Goal: Task Accomplishment & Management: Manage account settings

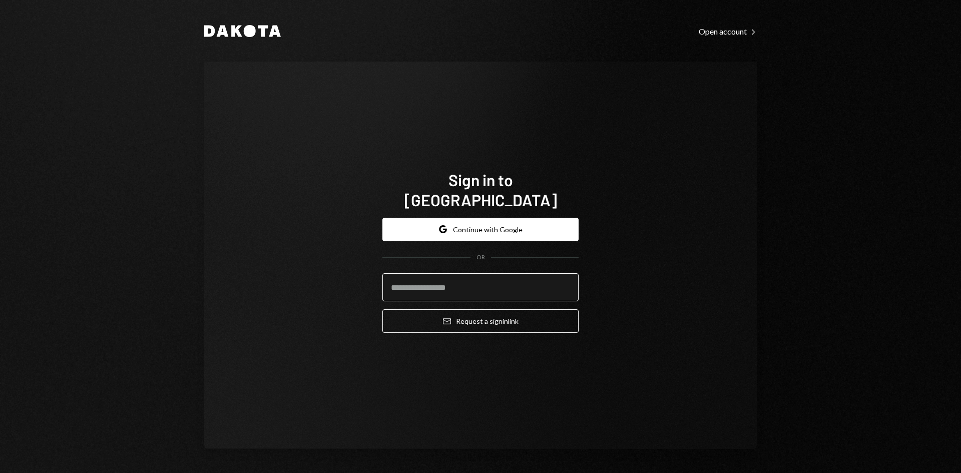
click at [519, 278] on input "email" at bounding box center [480, 287] width 196 height 28
click at [490, 273] on input "email" at bounding box center [480, 287] width 196 height 28
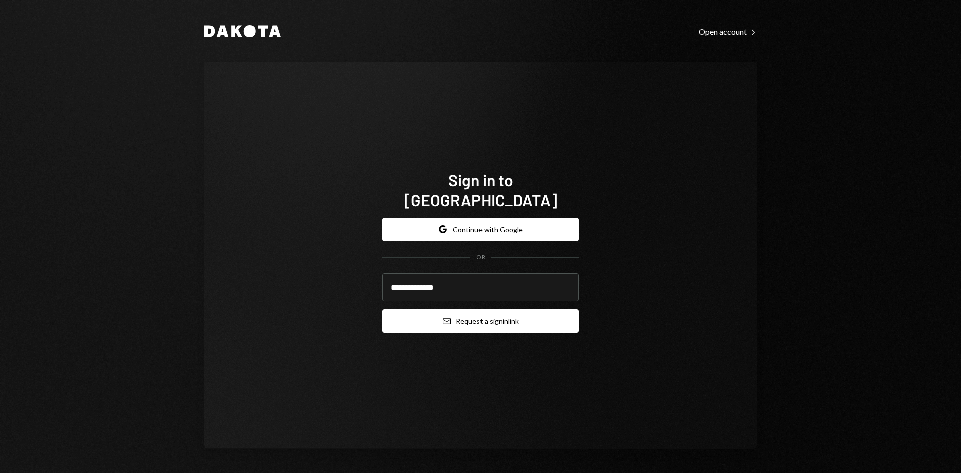
type input "**********"
click at [499, 309] on button "Email Request a sign in link" at bounding box center [480, 321] width 196 height 24
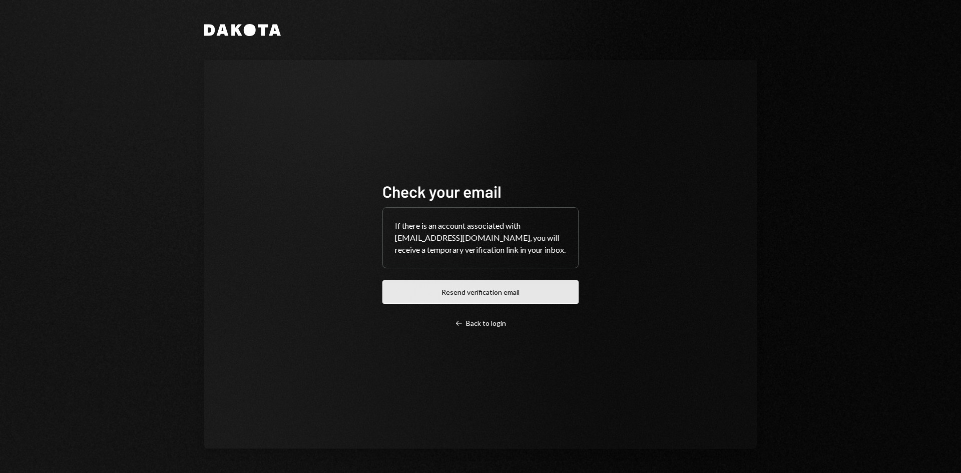
click at [510, 298] on button "Resend verification email" at bounding box center [480, 292] width 196 height 24
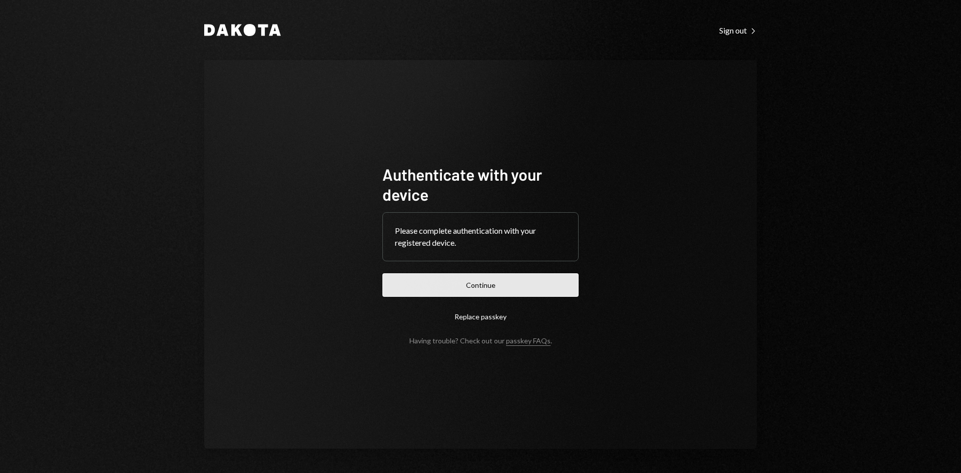
click at [554, 278] on button "Continue" at bounding box center [480, 285] width 196 height 24
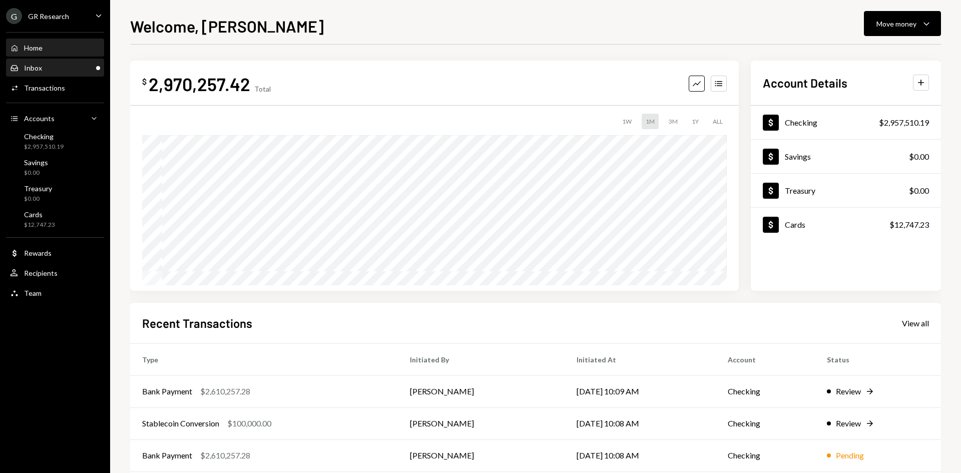
click at [75, 64] on div "Inbox Inbox" at bounding box center [55, 68] width 90 height 9
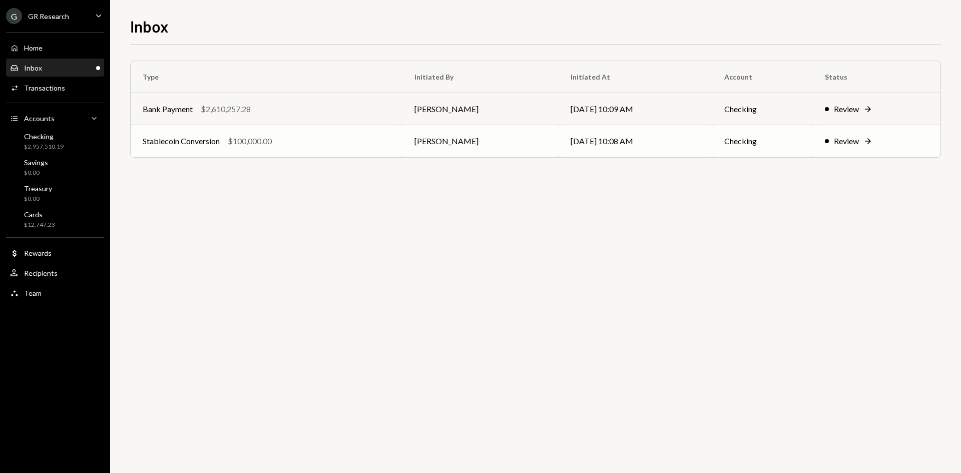
click at [325, 145] on div "Stablecoin Conversion $100,000.00" at bounding box center [267, 141] width 248 height 12
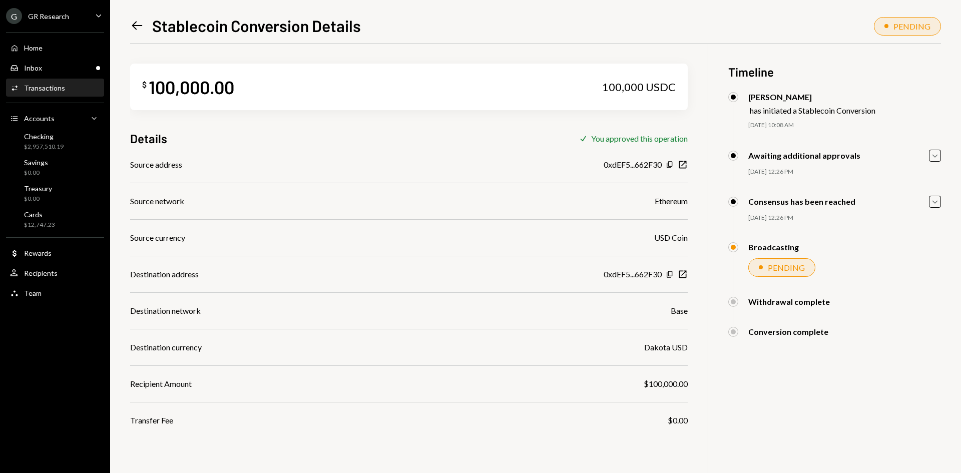
click at [131, 22] on icon "Left Arrow" at bounding box center [137, 26] width 14 height 14
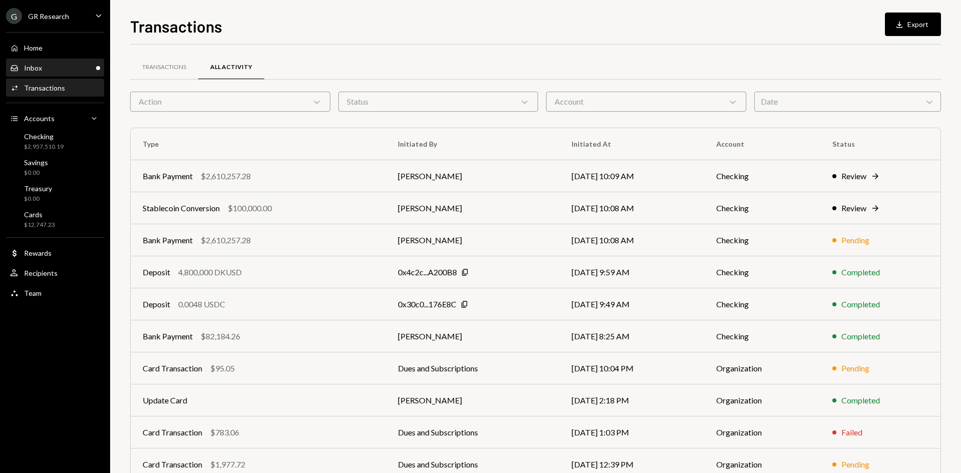
click at [58, 73] on div "Inbox Inbox" at bounding box center [55, 68] width 90 height 17
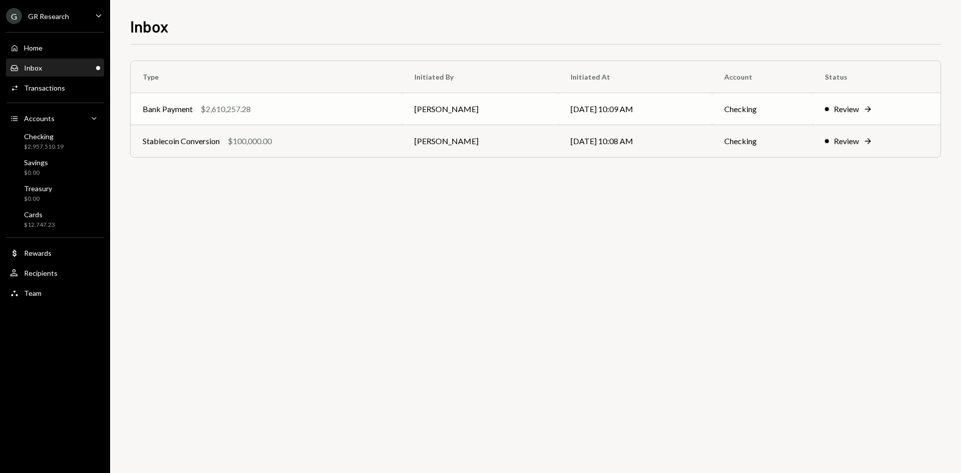
click at [490, 114] on td "[PERSON_NAME]" at bounding box center [480, 109] width 156 height 32
